Goal: Go to known website: Access a specific website the user already knows

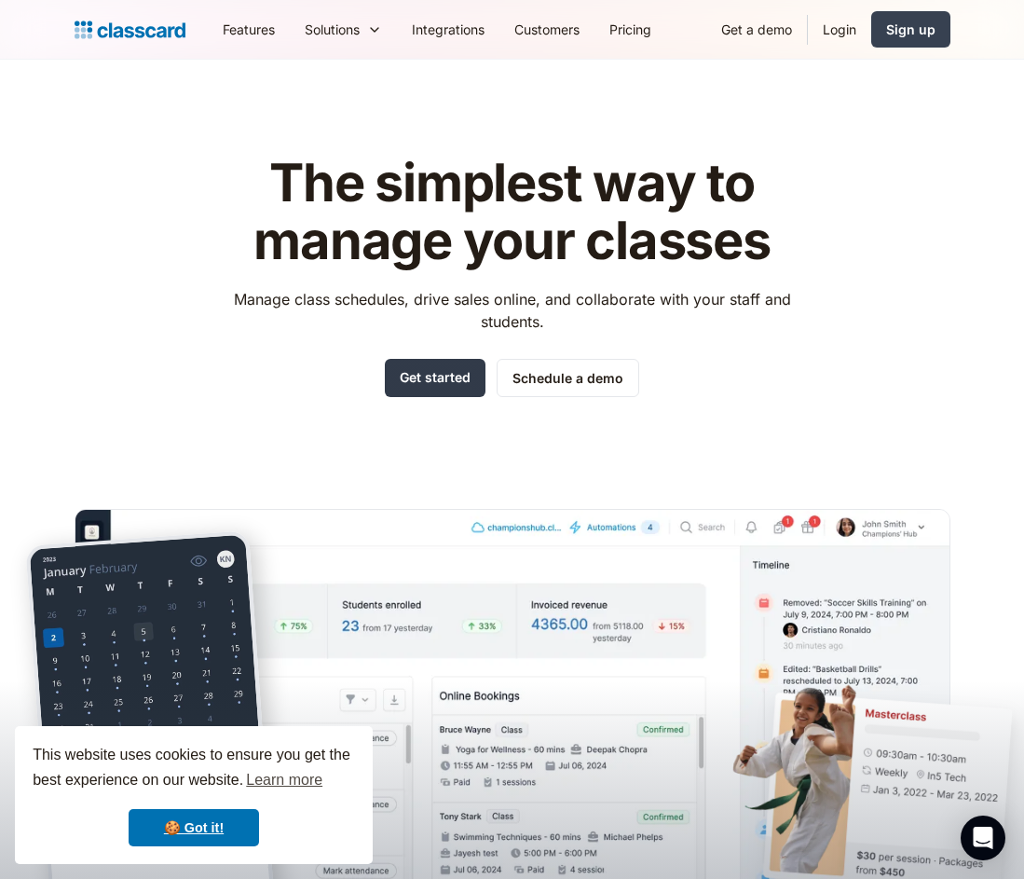
click at [442, 392] on link "Get started" at bounding box center [435, 378] width 101 height 38
click at [850, 31] on link "Login" at bounding box center [839, 29] width 63 height 42
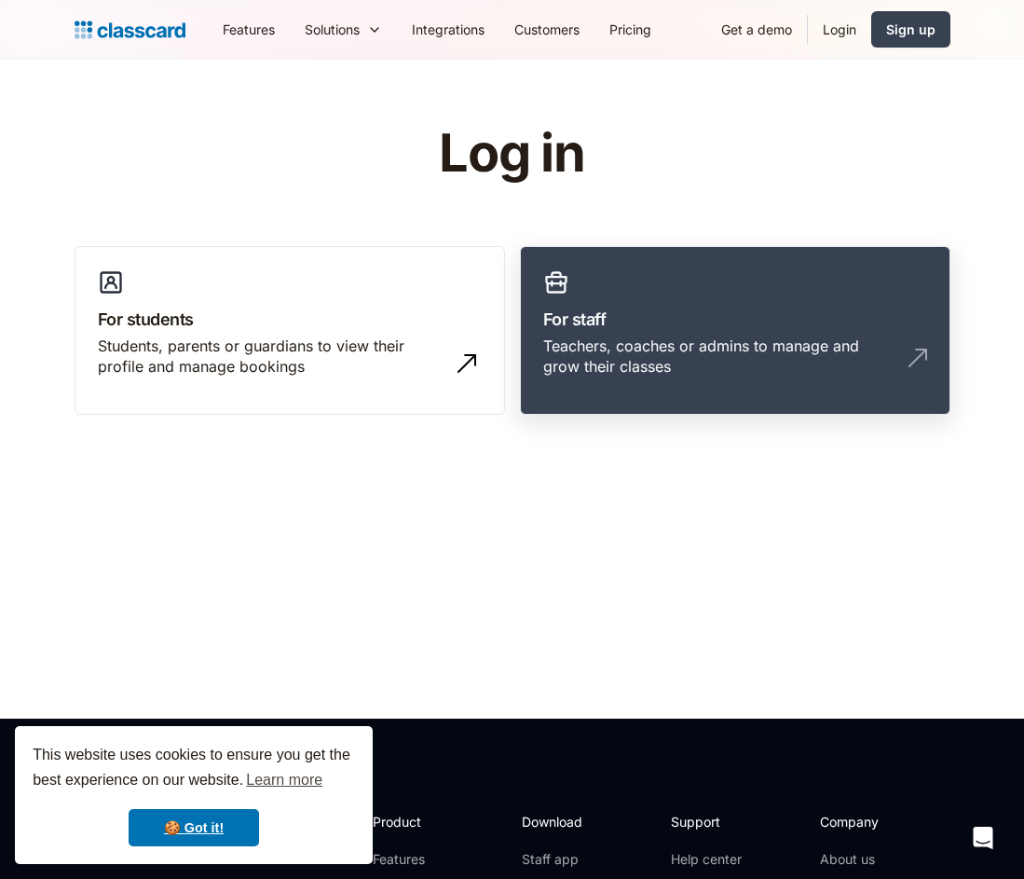
click at [611, 329] on h3 "For staff" at bounding box center [735, 319] width 384 height 25
